Goal: Information Seeking & Learning: Compare options

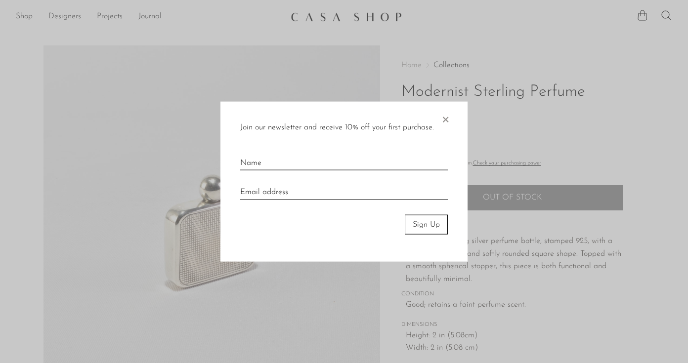
click at [446, 119] on span "×" at bounding box center [445, 117] width 10 height 32
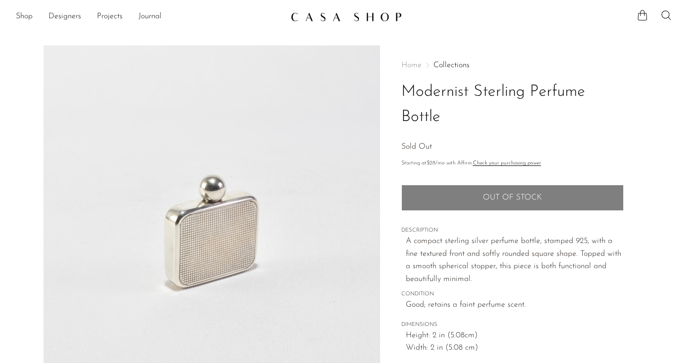
click at [371, 19] on img at bounding box center [346, 17] width 111 height 10
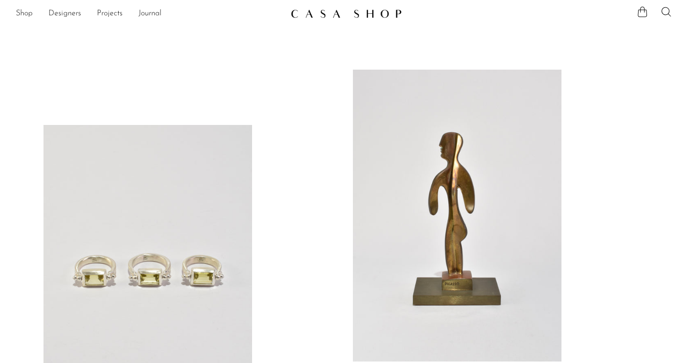
scroll to position [21, 0]
click at [424, 106] on link at bounding box center [457, 217] width 208 height 292
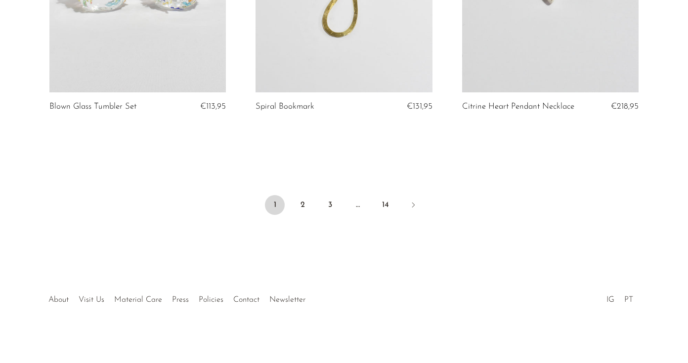
scroll to position [3465, 0]
click at [301, 197] on link "2" at bounding box center [302, 206] width 20 height 20
click at [296, 204] on link "2" at bounding box center [302, 206] width 20 height 20
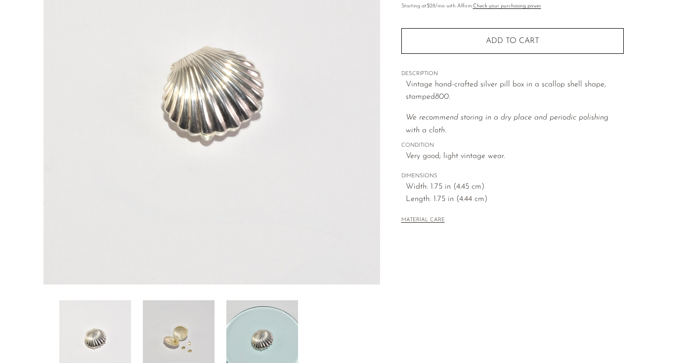
scroll to position [144, 0]
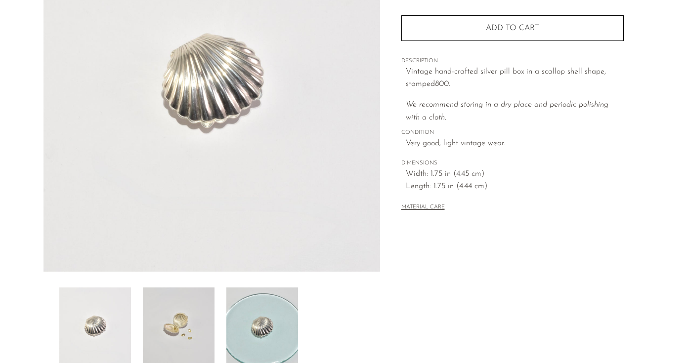
click at [174, 337] on img at bounding box center [179, 327] width 72 height 79
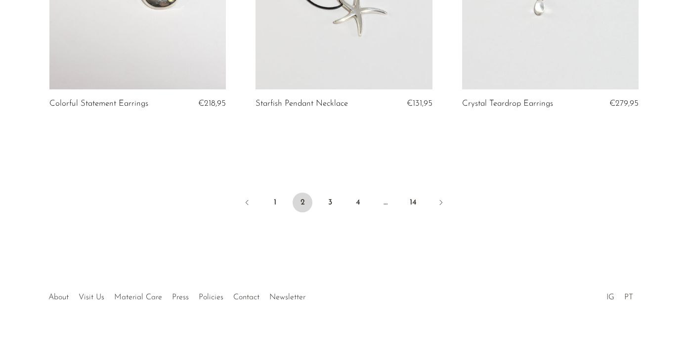
scroll to position [3483, 0]
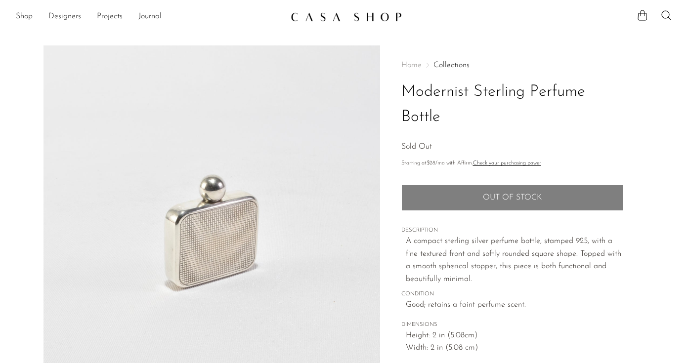
click at [542, 94] on h1 "Modernist Sterling Perfume Bottle" at bounding box center [512, 105] width 222 height 50
copy h1 "Perfume"
click at [667, 14] on icon at bounding box center [666, 15] width 12 height 12
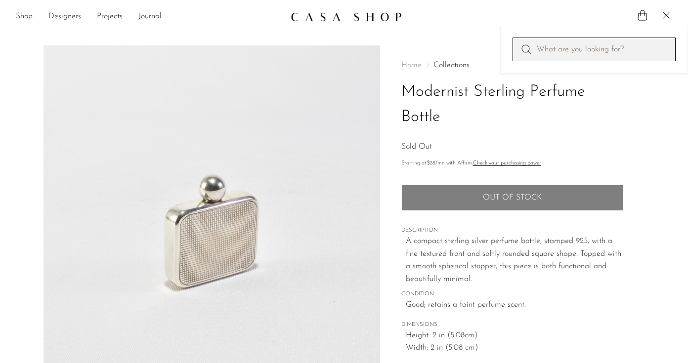
paste input "Perfume"
type input "Perfume"
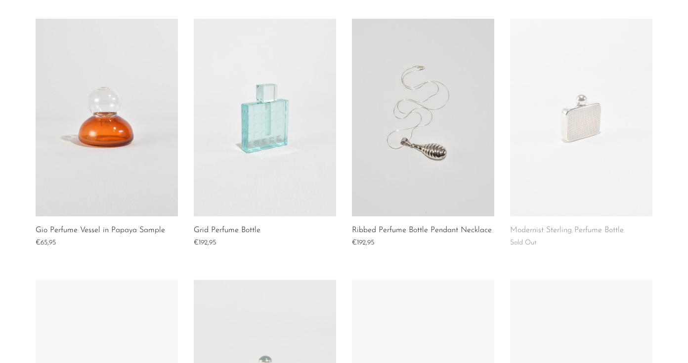
scroll to position [373, 0]
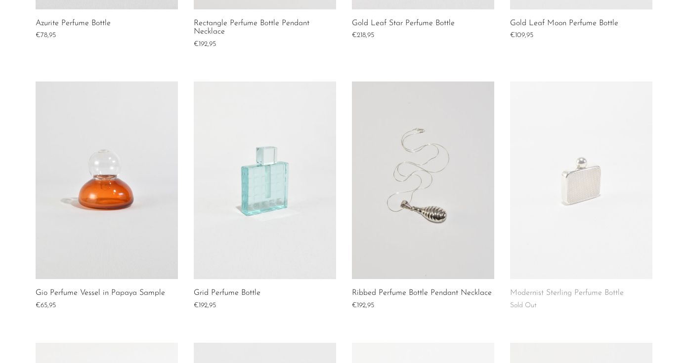
click at [419, 221] on link at bounding box center [423, 181] width 142 height 198
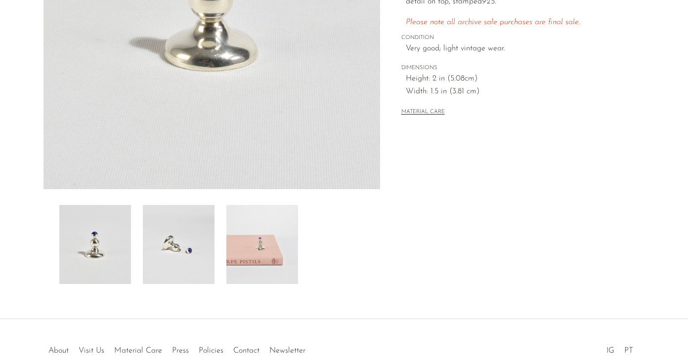
scroll to position [280, 0]
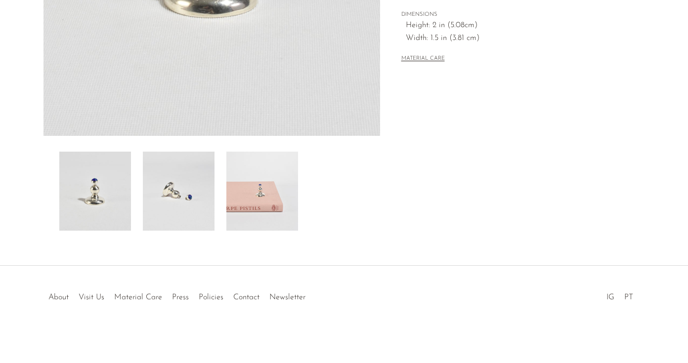
click at [194, 210] on img at bounding box center [179, 191] width 72 height 79
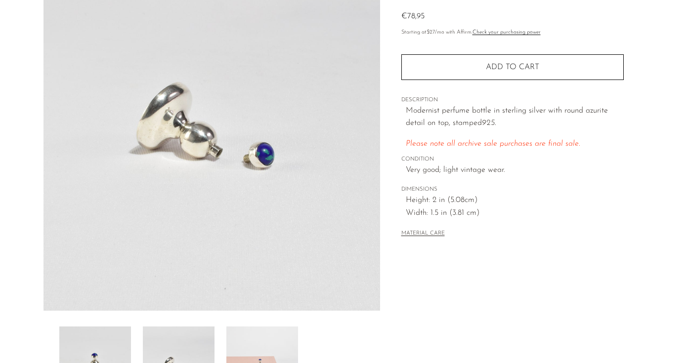
scroll to position [168, 0]
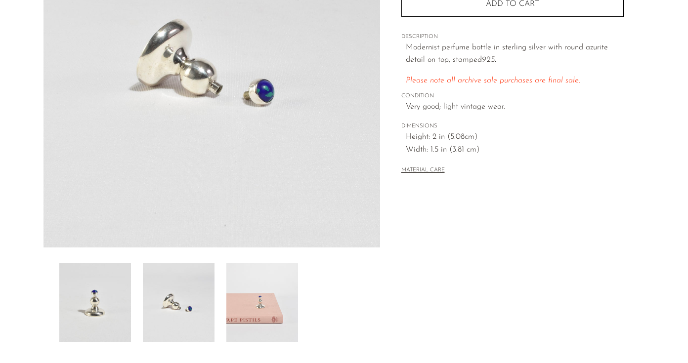
click at [251, 323] on img at bounding box center [262, 302] width 72 height 79
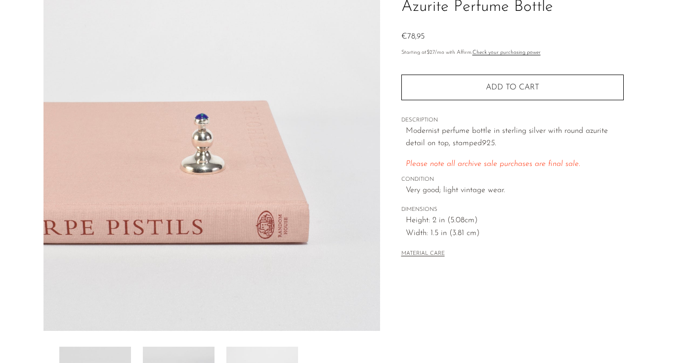
scroll to position [55, 0]
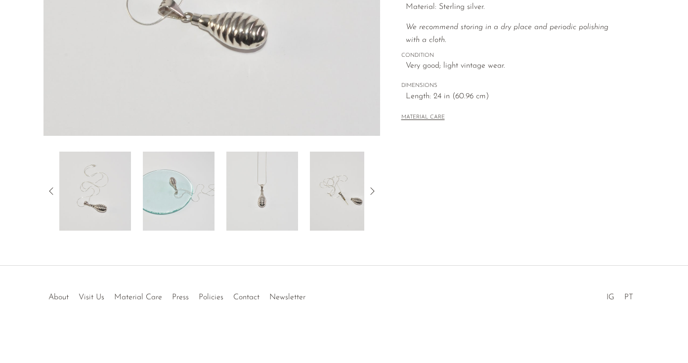
scroll to position [280, 0]
click at [275, 201] on img at bounding box center [262, 191] width 72 height 79
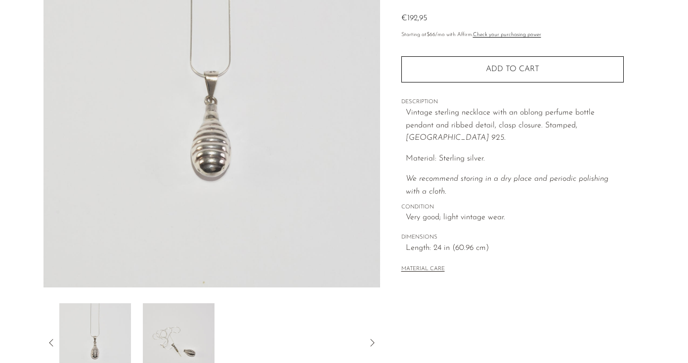
scroll to position [128, 0]
